Goal: Information Seeking & Learning: Find specific fact

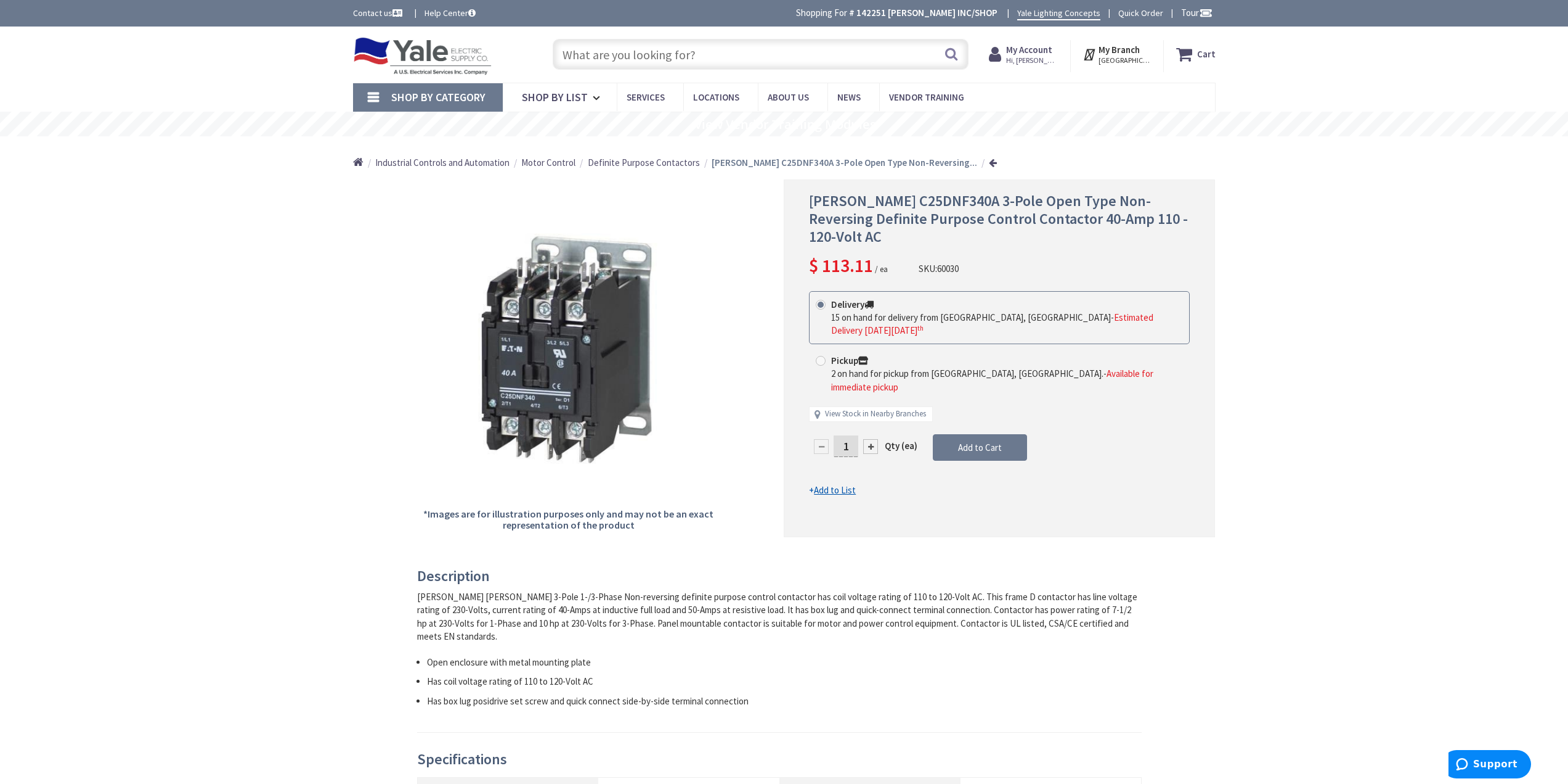
click at [617, 59] on input "text" at bounding box center [760, 54] width 416 height 31
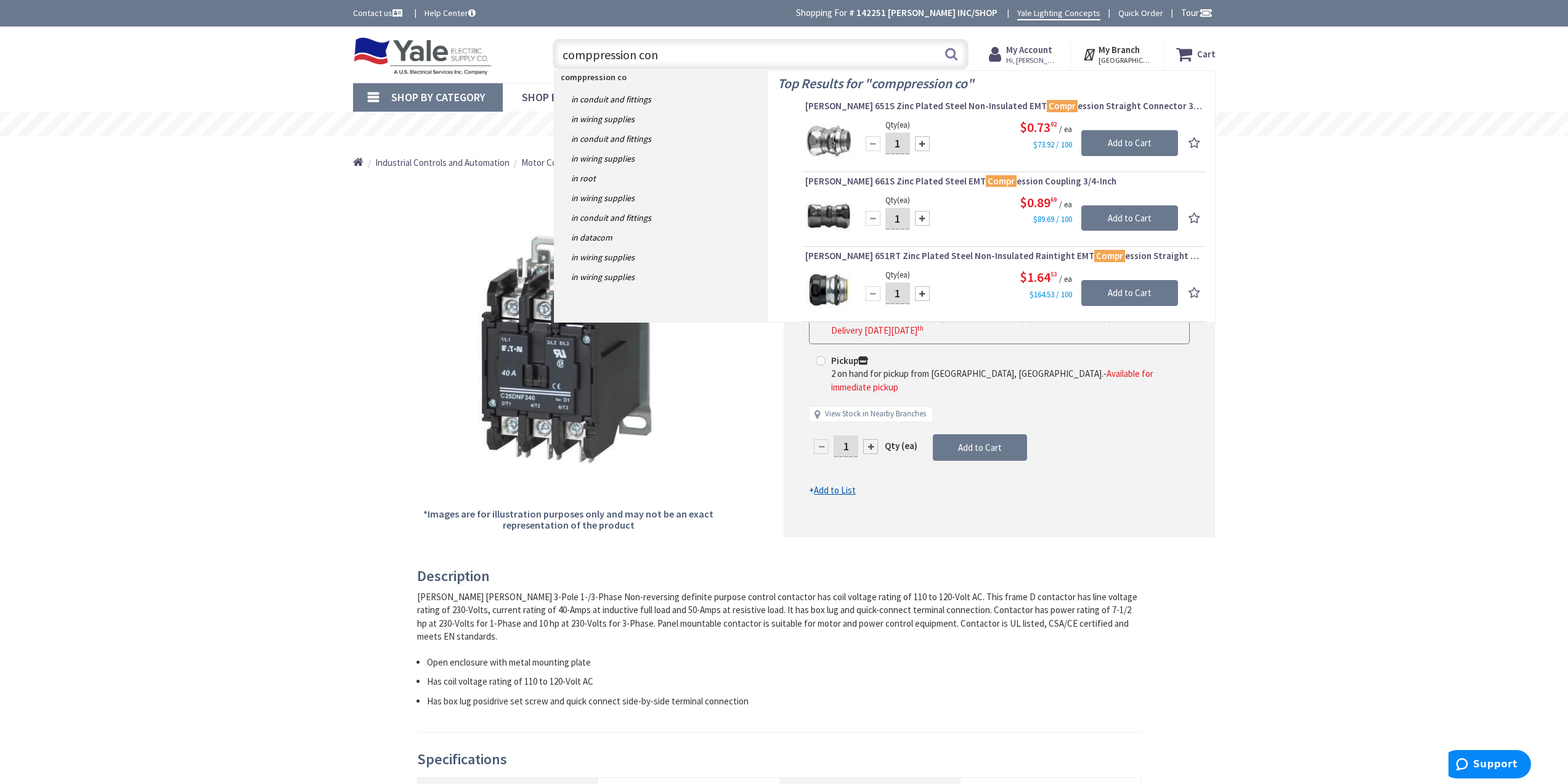
type input "comppression conn"
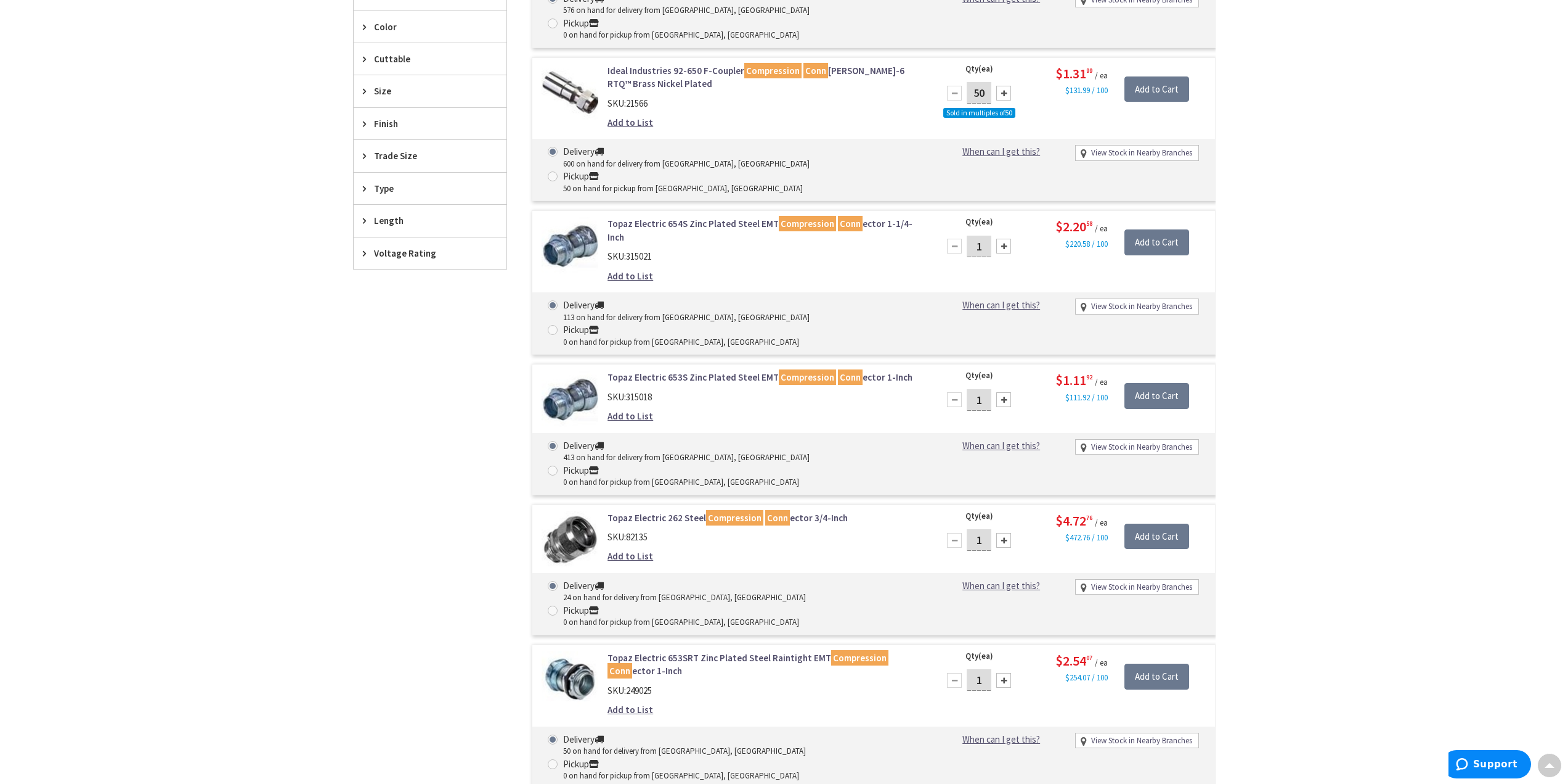
scroll to position [308, 0]
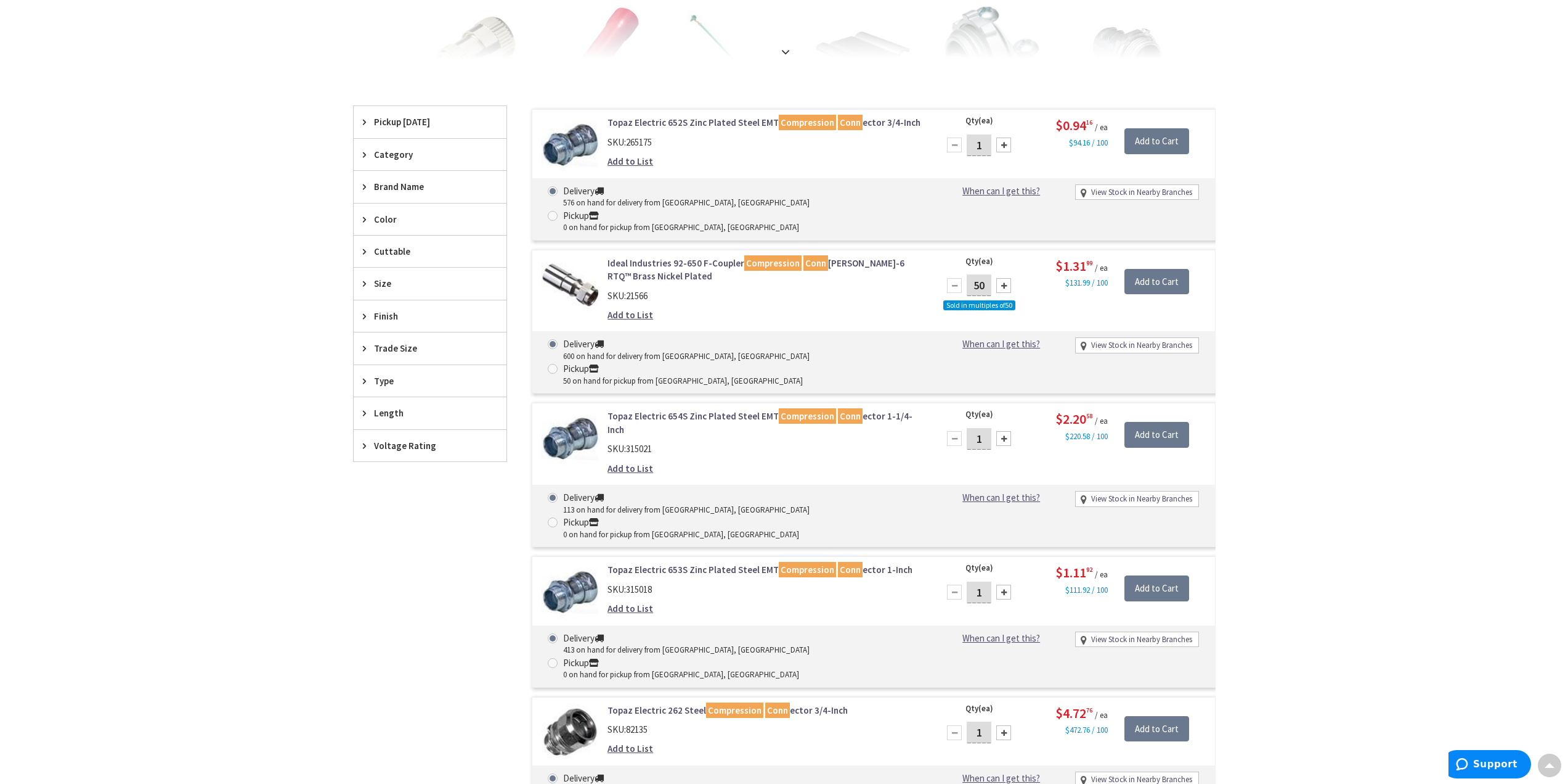
click at [366, 349] on icon at bounding box center [367, 347] width 9 height 9
click at [390, 397] on span "3/4 Inch" at bounding box center [430, 393] width 153 height 21
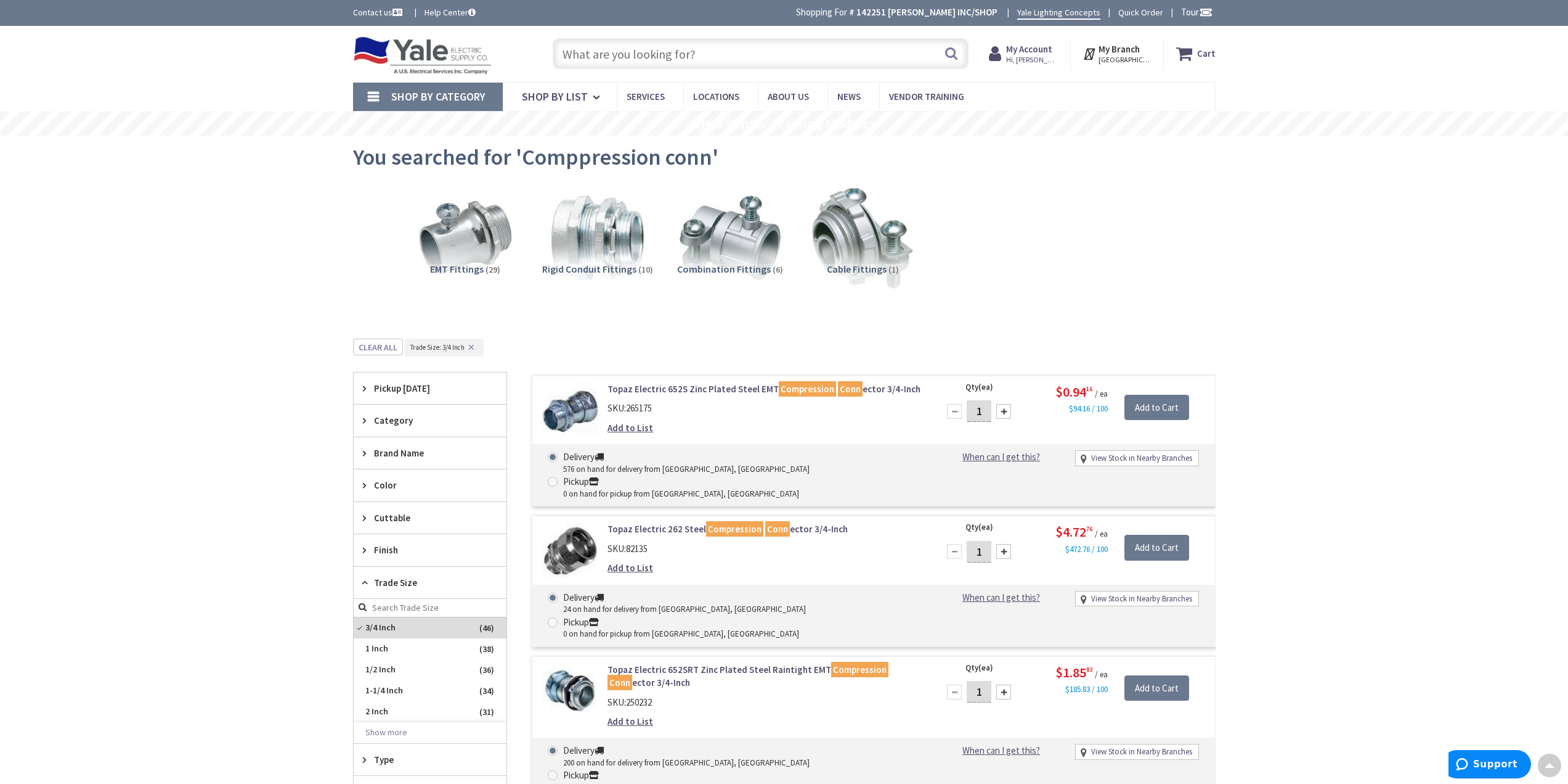
scroll to position [0, 0]
click at [645, 56] on input "text" at bounding box center [760, 54] width 416 height 31
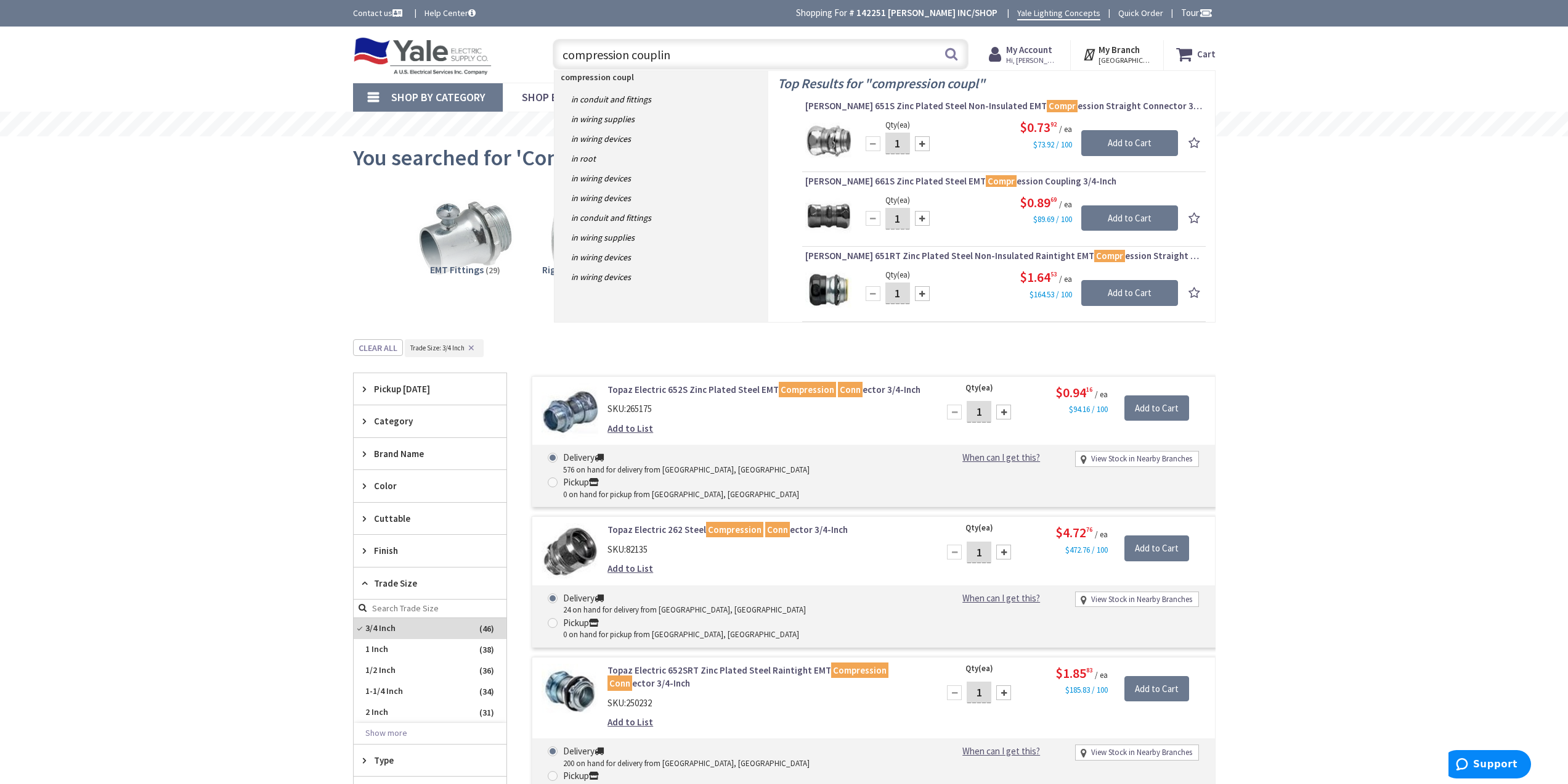
type input "compression coupling"
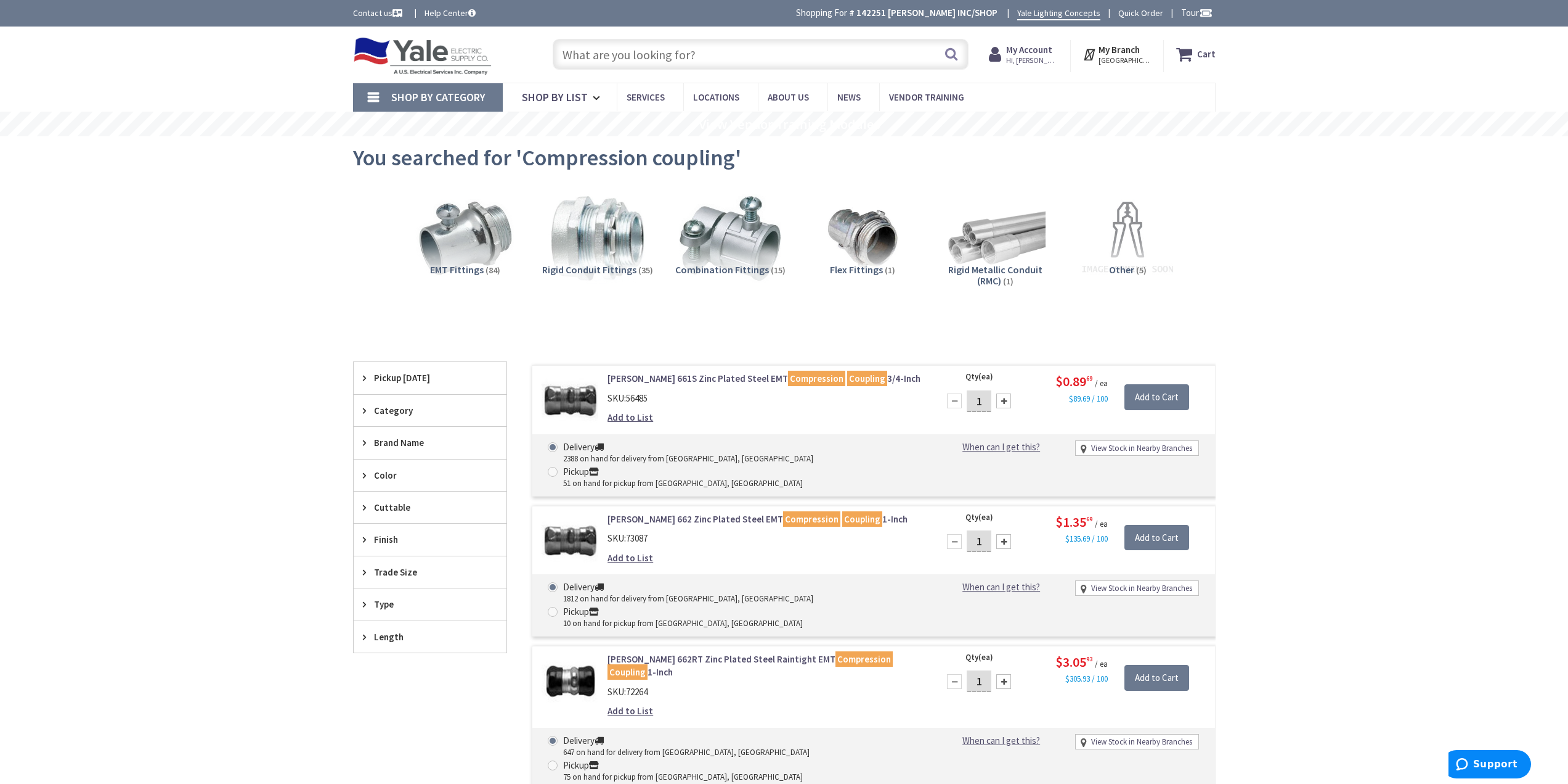
click at [686, 46] on input "text" at bounding box center [760, 54] width 416 height 31
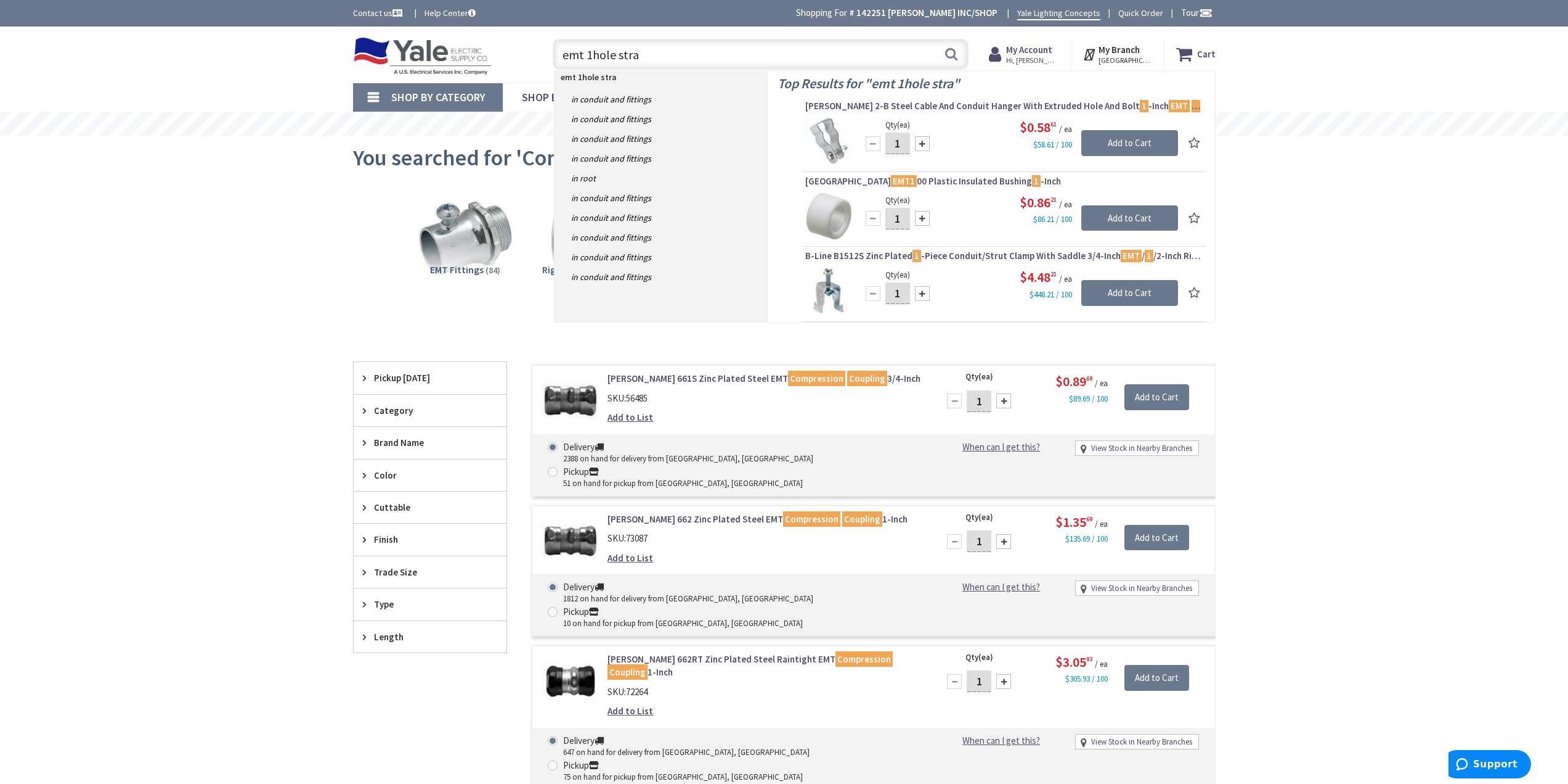
type input "emt 1hole strap"
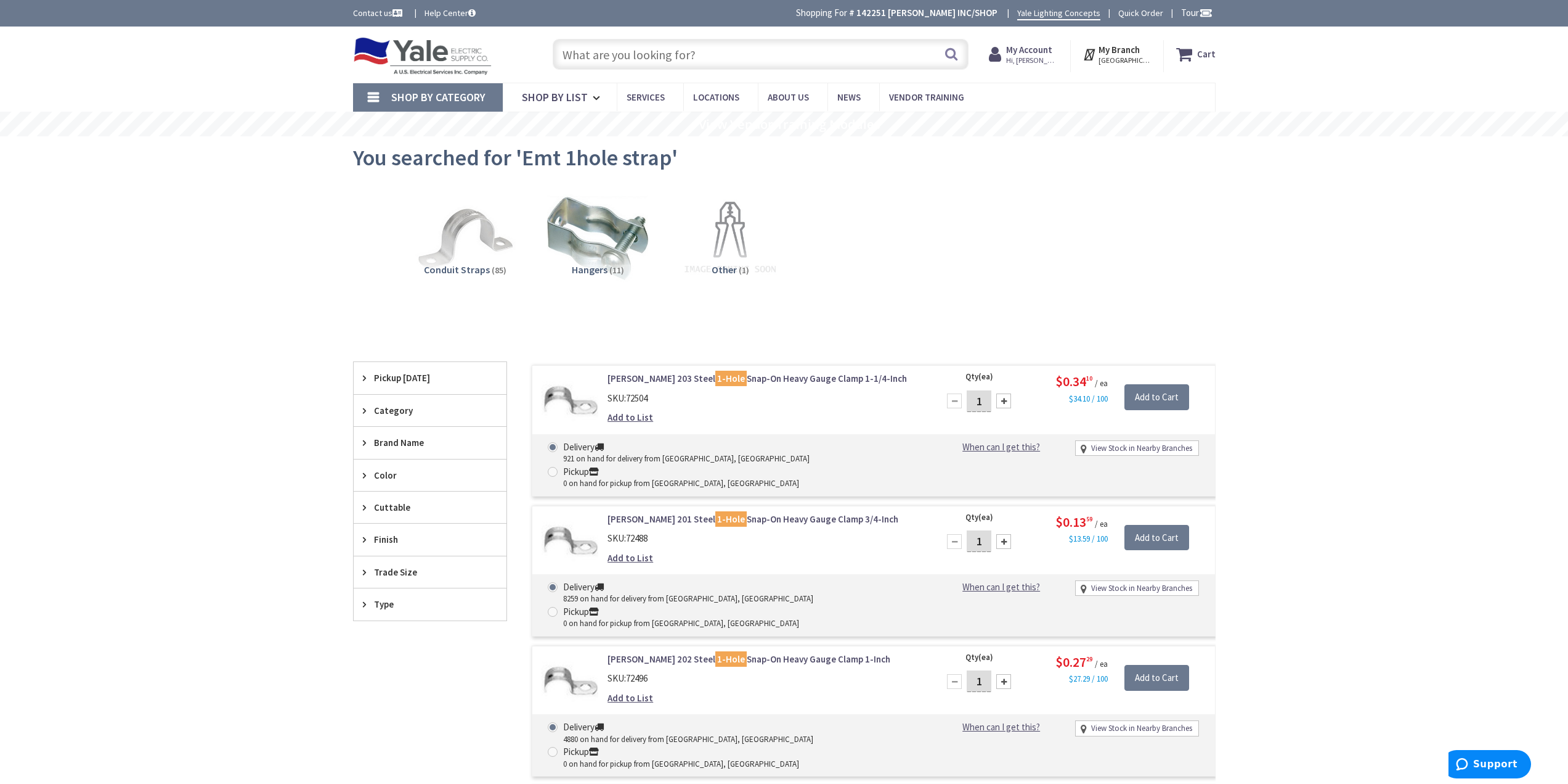
click at [654, 54] on input "text" at bounding box center [760, 54] width 416 height 31
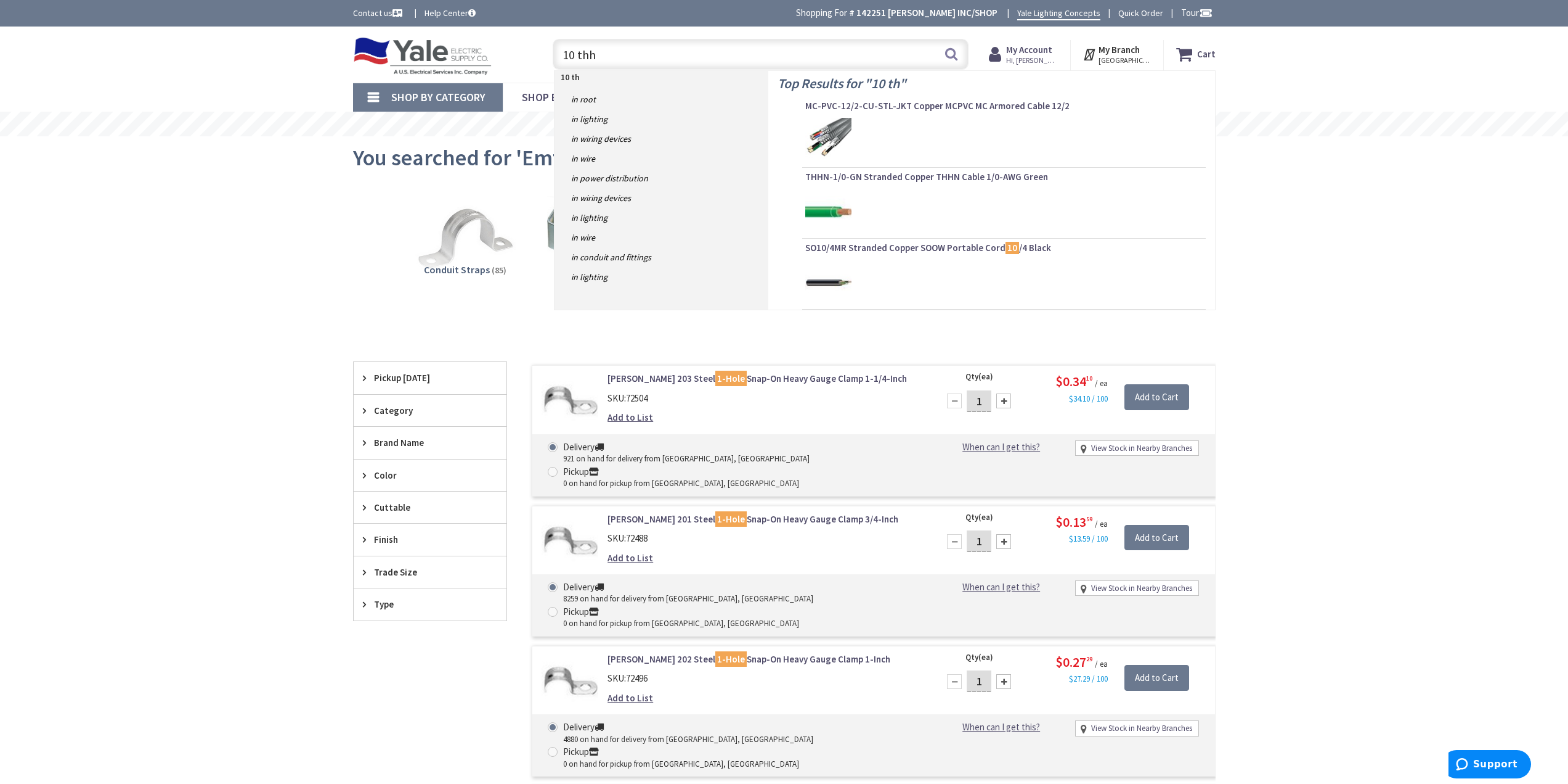
type input "10 thhn"
